Goal: Transaction & Acquisition: Purchase product/service

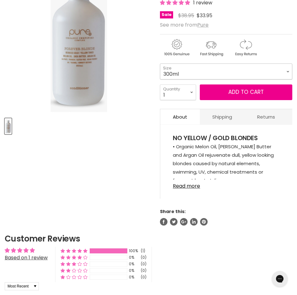
click at [180, 70] on select "300ml 1 Litre" at bounding box center [226, 72] width 132 height 16
click at [160, 64] on select "300ml 1 Litre" at bounding box center [226, 72] width 132 height 16
select select "1 Litre"
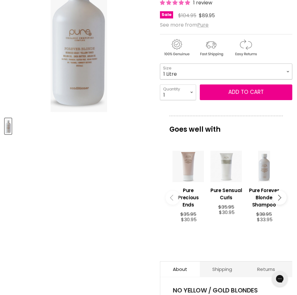
scroll to position [94, 0]
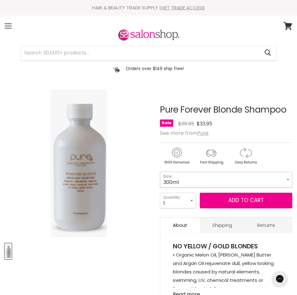
drag, startPoint x: 212, startPoint y: 173, endPoint x: 200, endPoint y: 180, distance: 13.2
click at [212, 173] on select "300ml 1 Litre" at bounding box center [226, 180] width 132 height 16
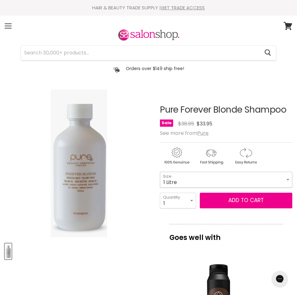
click at [160, 172] on select "300ml 1 Litre" at bounding box center [226, 180] width 132 height 16
select select "1 Litre"
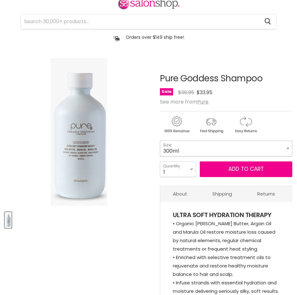
click at [205, 152] on select "300ml 1 Litre" at bounding box center [226, 149] width 132 height 16
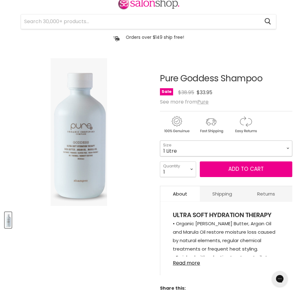
click at [160, 141] on select "300ml 1 Litre" at bounding box center [226, 149] width 132 height 16
select select "1 Litre"
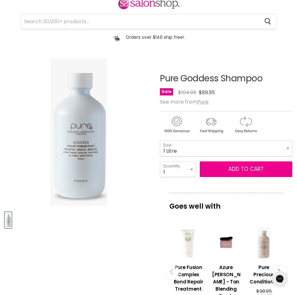
drag, startPoint x: 100, startPoint y: 154, endPoint x: 93, endPoint y: 243, distance: 89.2
click at [93, 243] on article "Click or scroll to zoom Tap or pinch to zoom Pure Goddess Shampoo No reviews" at bounding box center [148, 253] width 287 height 391
